Goal: Entertainment & Leisure: Browse casually

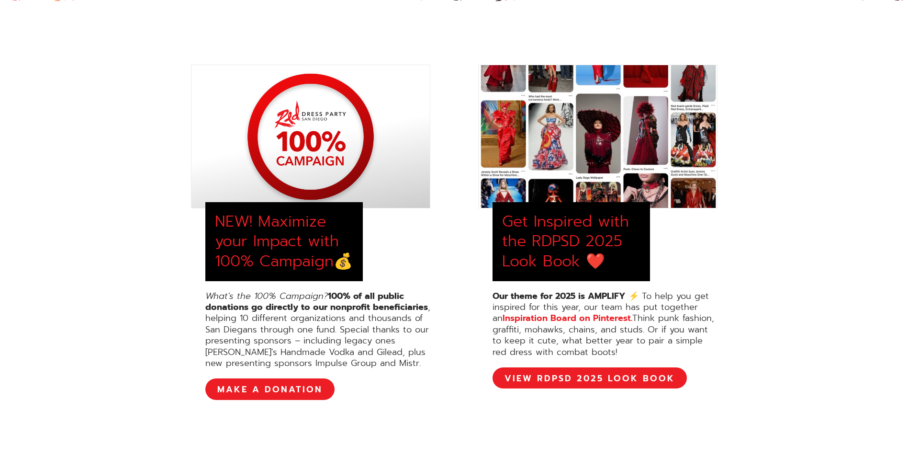
scroll to position [335, 0]
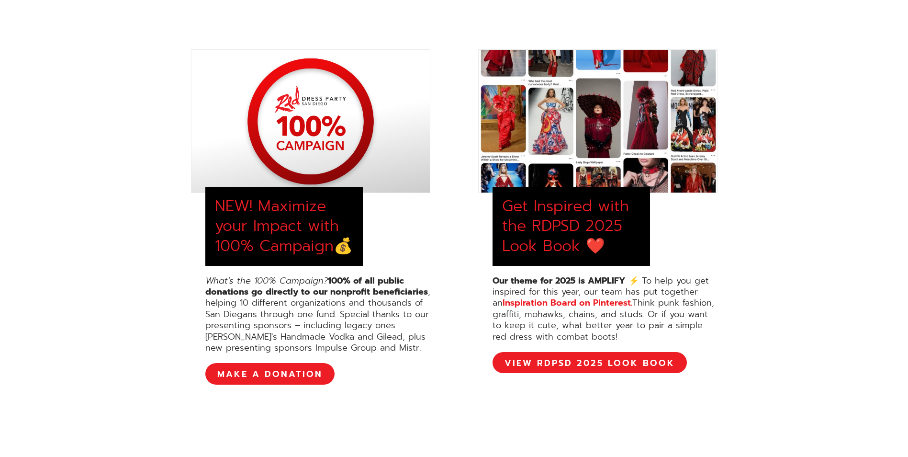
drag, startPoint x: 362, startPoint y: 370, endPoint x: 355, endPoint y: 370, distance: 7.2
click at [355, 354] on div "What's the 100% Campaign? 100% of all public donations go directly to our nonpr…" at bounding box center [317, 314] width 225 height 79
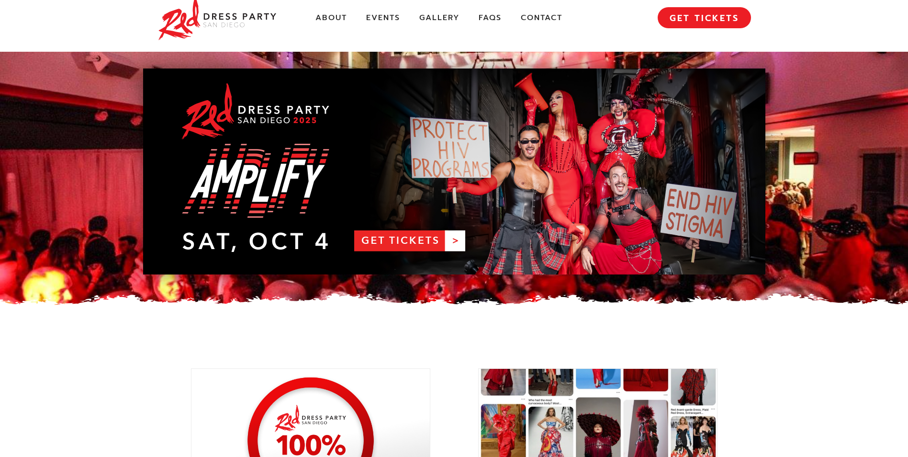
scroll to position [0, 0]
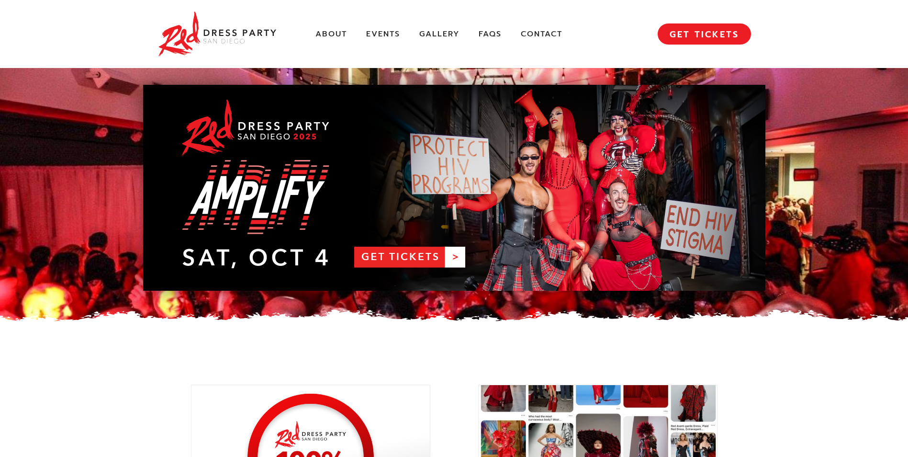
click at [451, 24] on div "About Events Gallery FAQs Contact MENU GET TICKETS" at bounding box center [455, 34] width 594 height 68
click at [450, 31] on link "Gallery" at bounding box center [440, 34] width 40 height 10
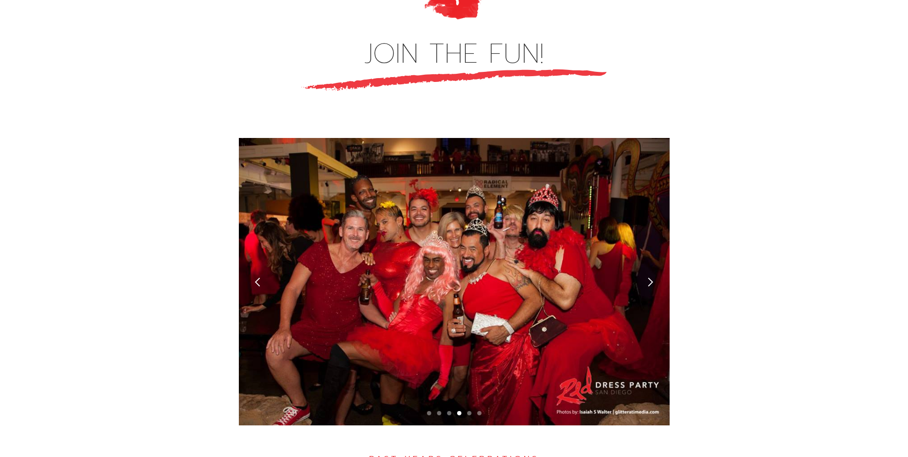
scroll to position [2607, 0]
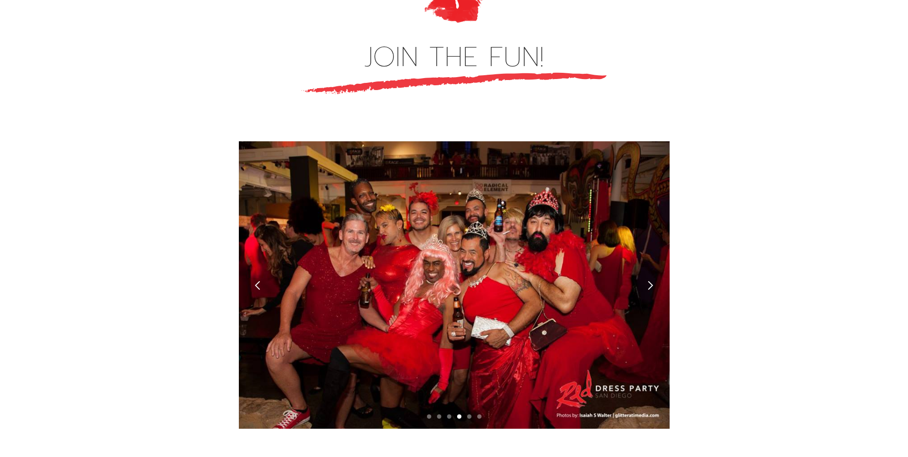
click at [653, 280] on div "next slide" at bounding box center [651, 285] width 10 height 10
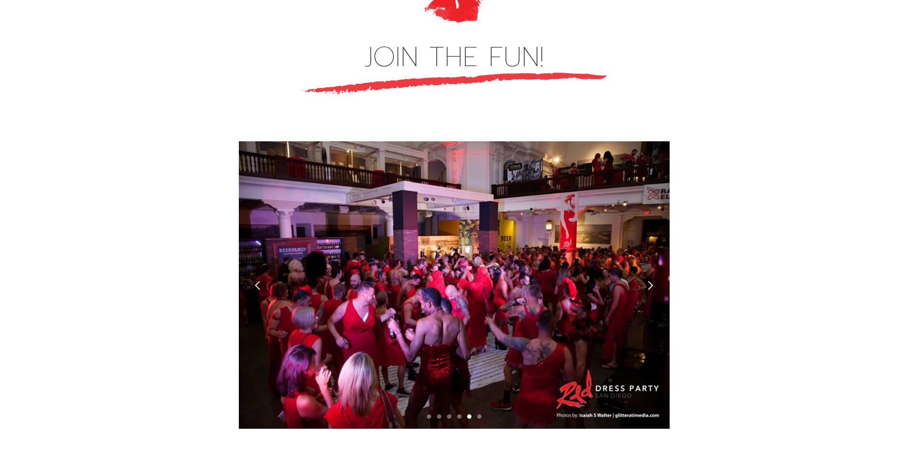
click at [647, 280] on div "next slide" at bounding box center [651, 285] width 10 height 10
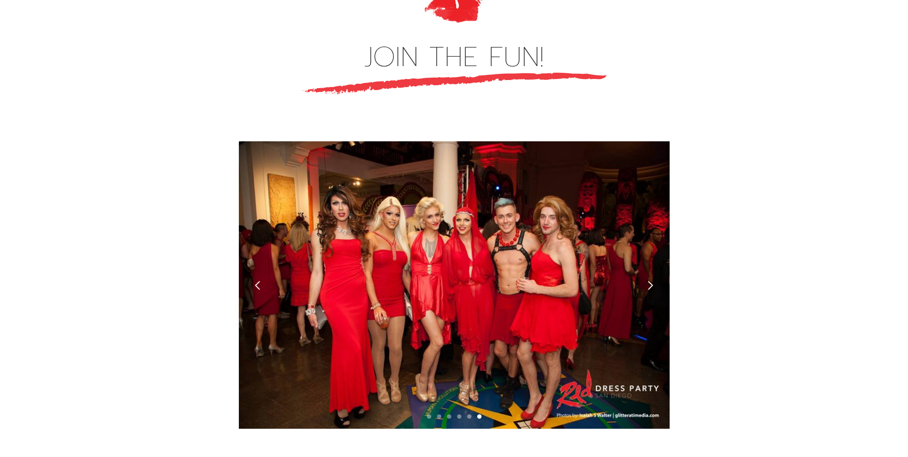
click at [647, 280] on div "next slide" at bounding box center [651, 285] width 10 height 10
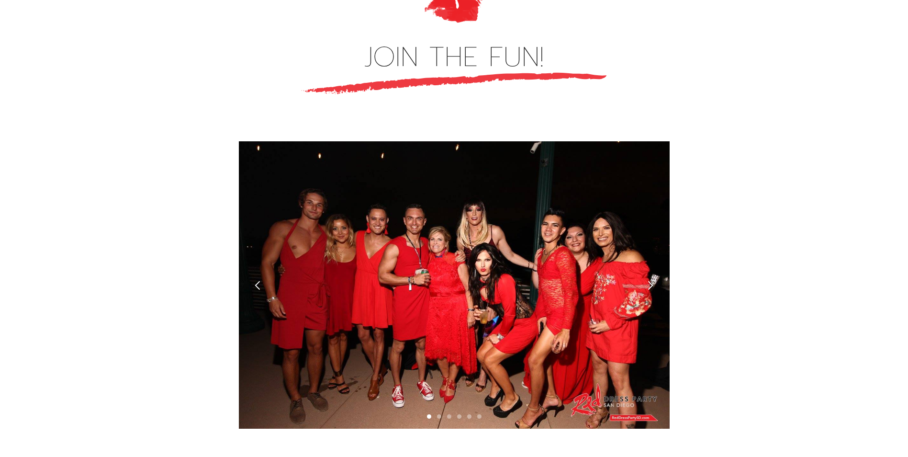
click at [647, 280] on div "next slide" at bounding box center [651, 285] width 10 height 10
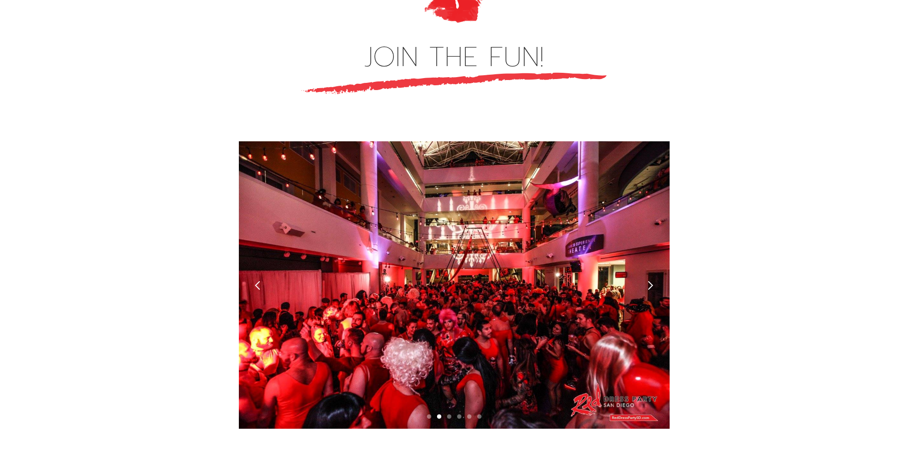
click at [647, 280] on div "next slide" at bounding box center [651, 285] width 10 height 10
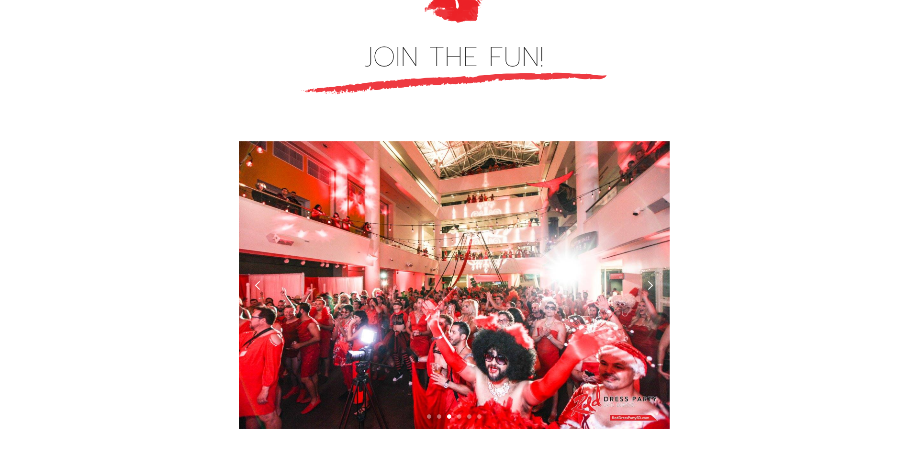
click at [647, 280] on div "next slide" at bounding box center [651, 285] width 10 height 10
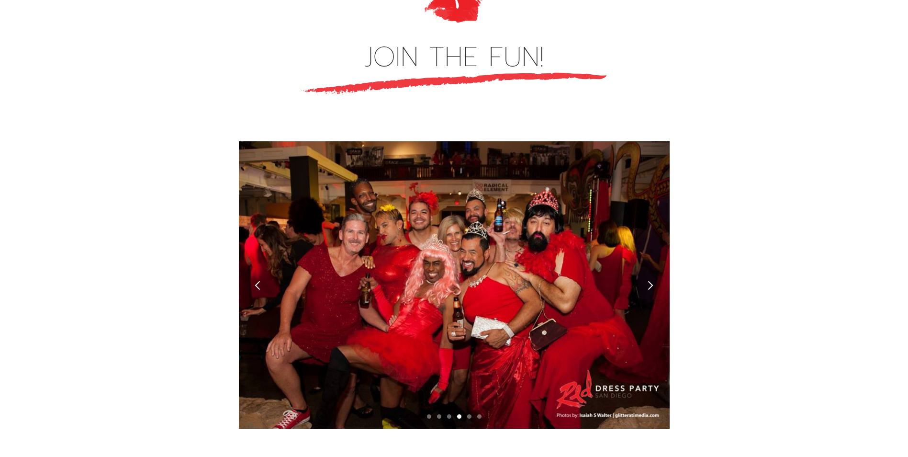
click at [647, 280] on div "next slide" at bounding box center [651, 285] width 10 height 10
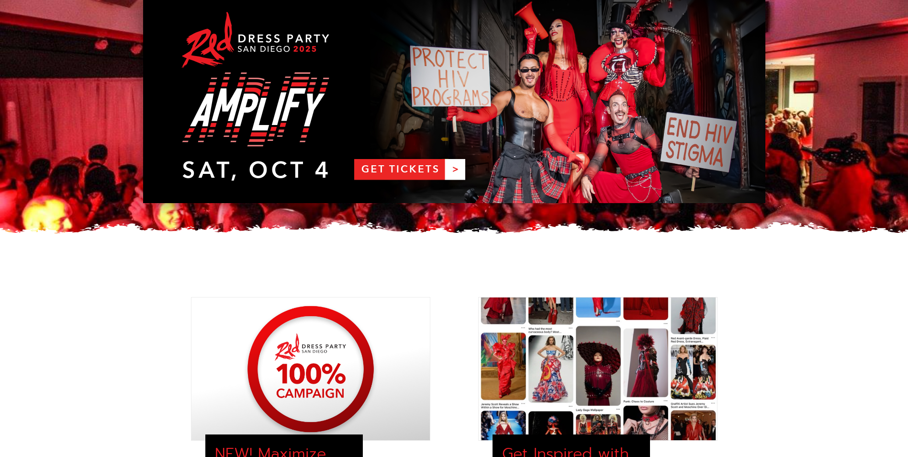
scroll to position [0, 0]
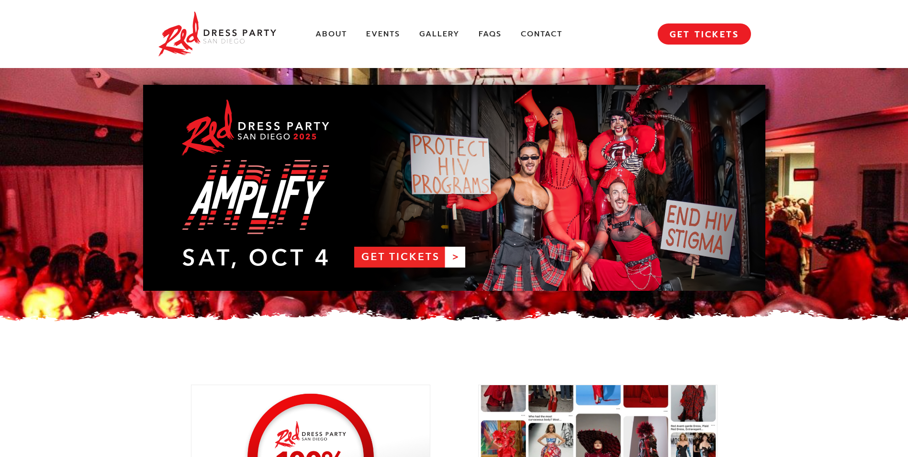
click at [492, 154] on link "RDPSD 2025 Banner" at bounding box center [454, 188] width 623 height 206
